Goal: Task Accomplishment & Management: Use online tool/utility

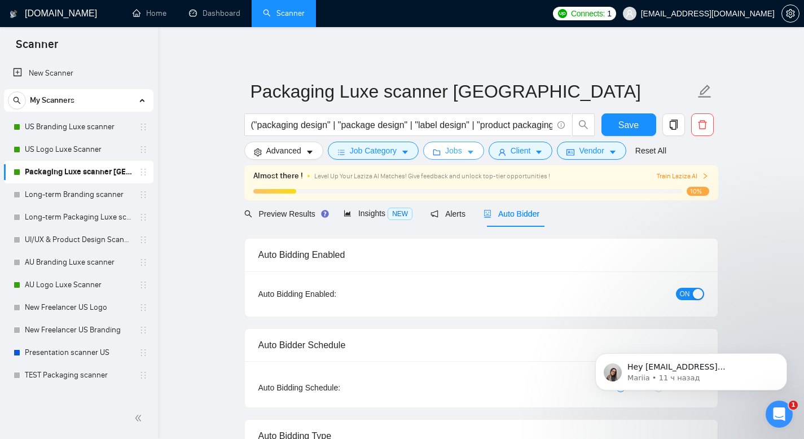
click at [454, 156] on span "Jobs" at bounding box center [453, 150] width 17 height 12
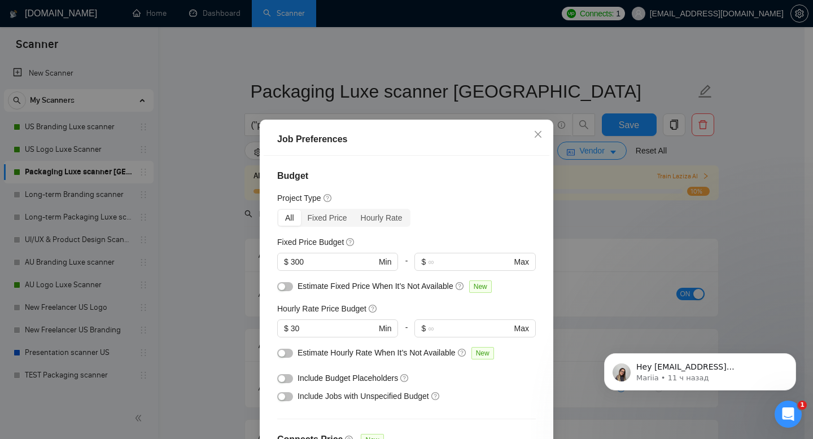
click at [428, 232] on div "Budget Project Type All Fixed Price Hourly Rate Fixed Price Budget $ 300 Min - …" at bounding box center [407, 310] width 286 height 308
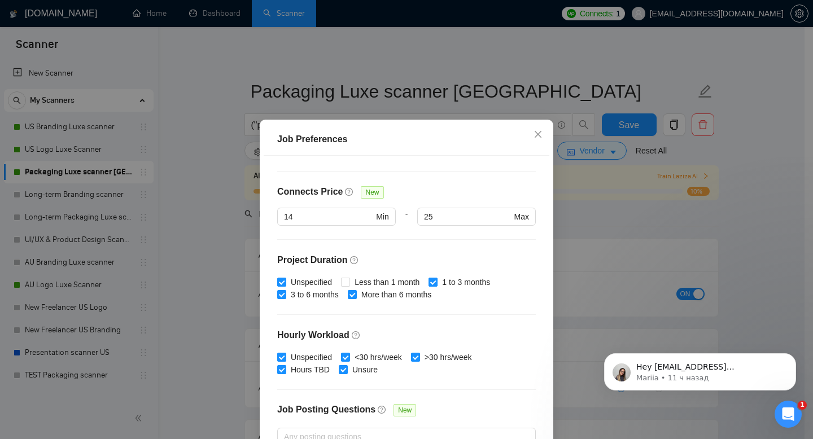
scroll to position [231, 0]
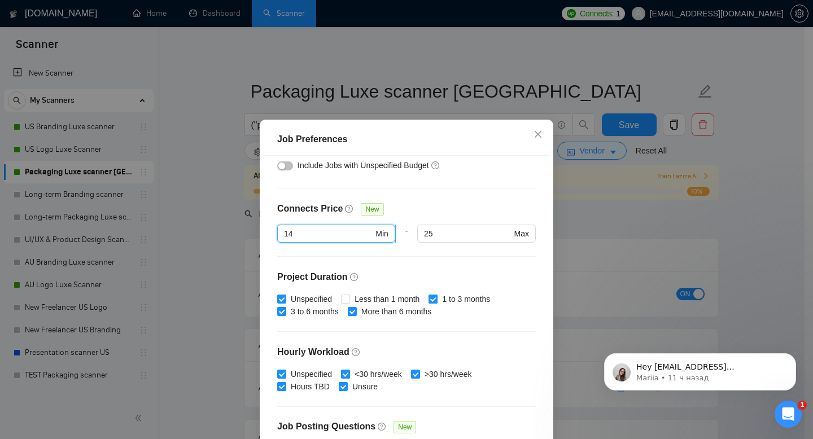
click at [350, 232] on input "14" at bounding box center [328, 233] width 89 height 12
type input "10"
click at [351, 261] on div "10 connects" at bounding box center [330, 256] width 102 height 12
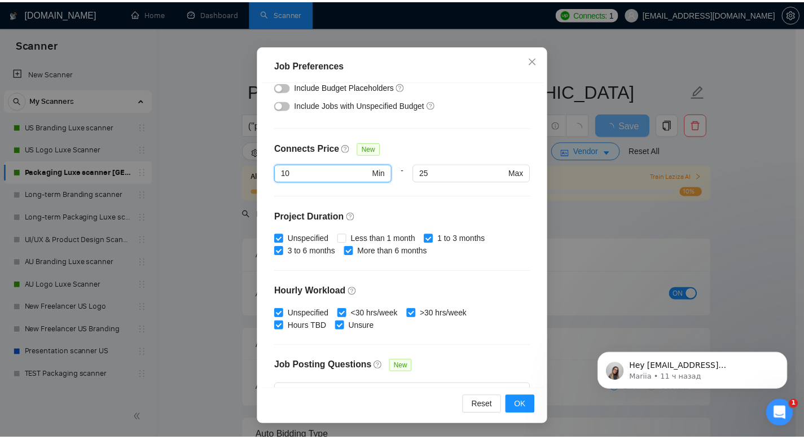
scroll to position [0, 0]
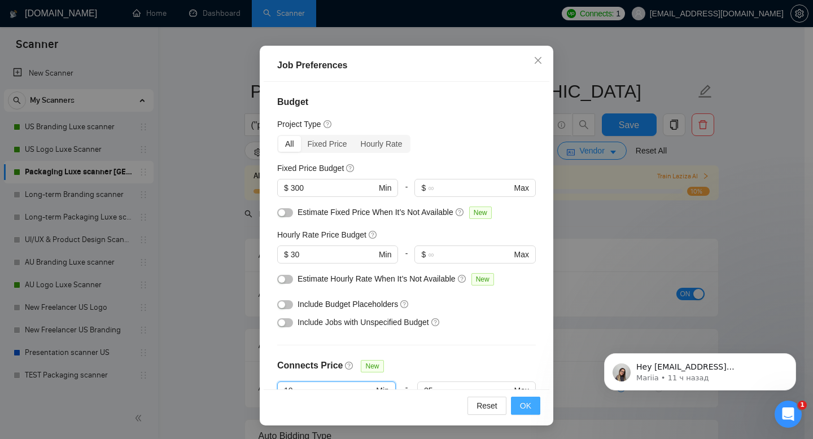
type input "10"
click at [525, 408] on span "OK" at bounding box center [525, 406] width 11 height 12
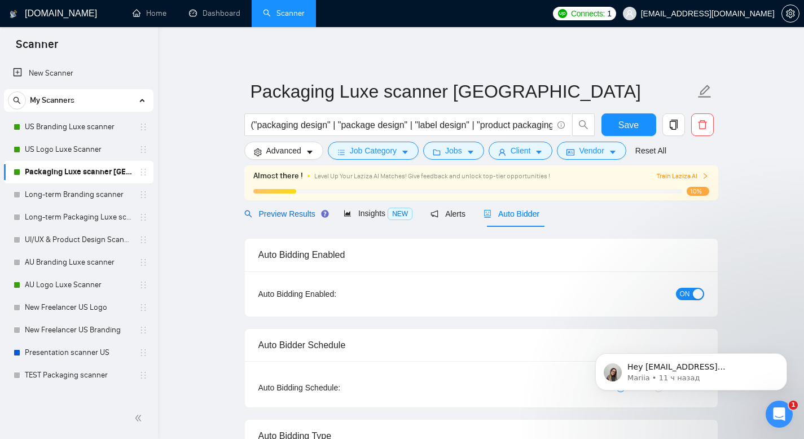
click at [285, 213] on span "Preview Results" at bounding box center [284, 213] width 81 height 9
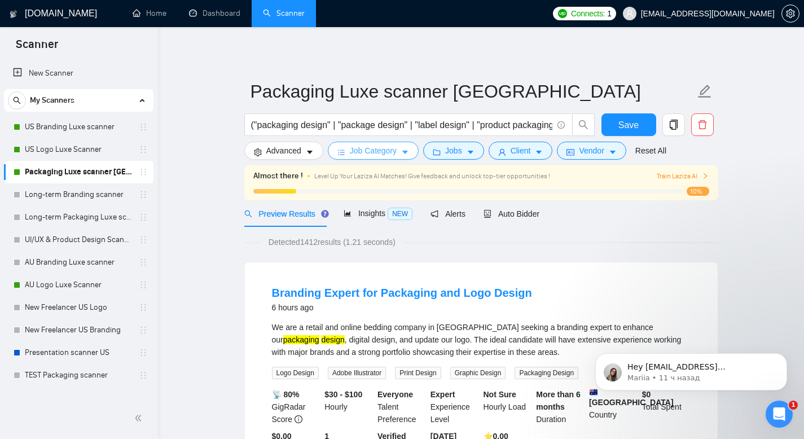
click at [401, 152] on button "Job Category" at bounding box center [373, 151] width 91 height 18
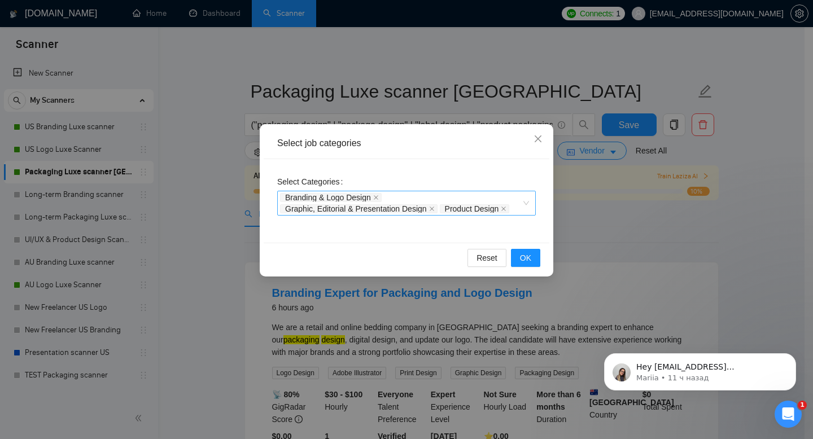
click at [529, 203] on div "Branding & Logo Design Graphic, Editorial & Presentation Design Product Design" at bounding box center [406, 203] width 258 height 25
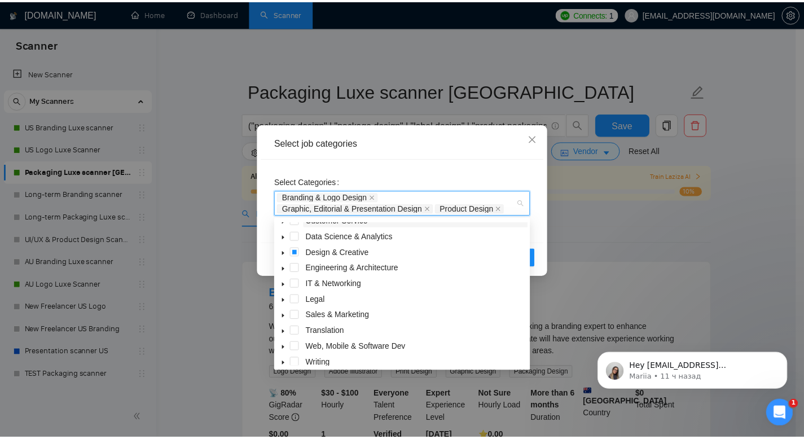
scroll to position [45, 0]
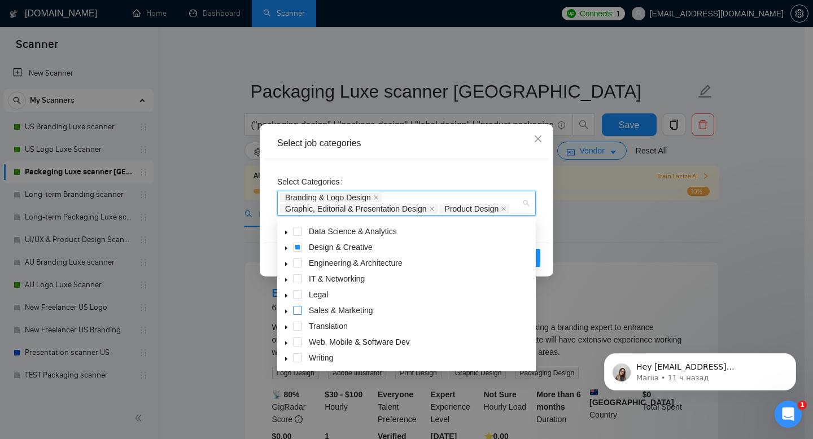
click at [295, 311] on span at bounding box center [297, 310] width 9 height 9
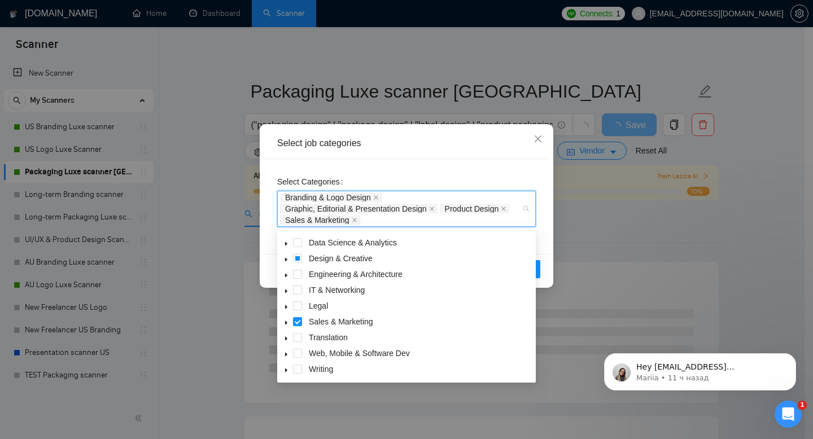
click at [586, 226] on div "Select job categories Select Categories Branding & Logo Design Graphic, Editori…" at bounding box center [406, 219] width 813 height 439
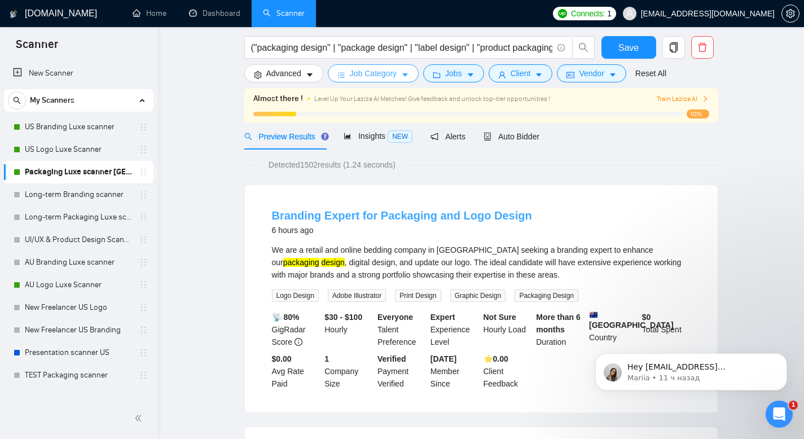
scroll to position [6, 0]
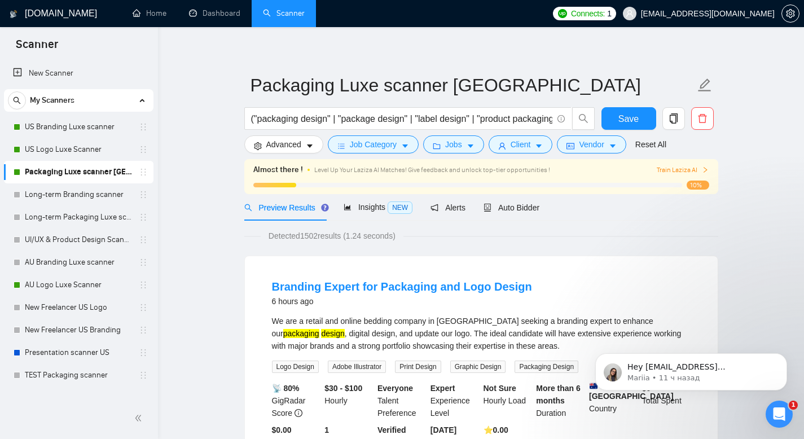
click at [340, 287] on link "Branding Expert for Packaging and Logo Design" at bounding box center [402, 286] width 260 height 12
